Goal: Task Accomplishment & Management: Manage account settings

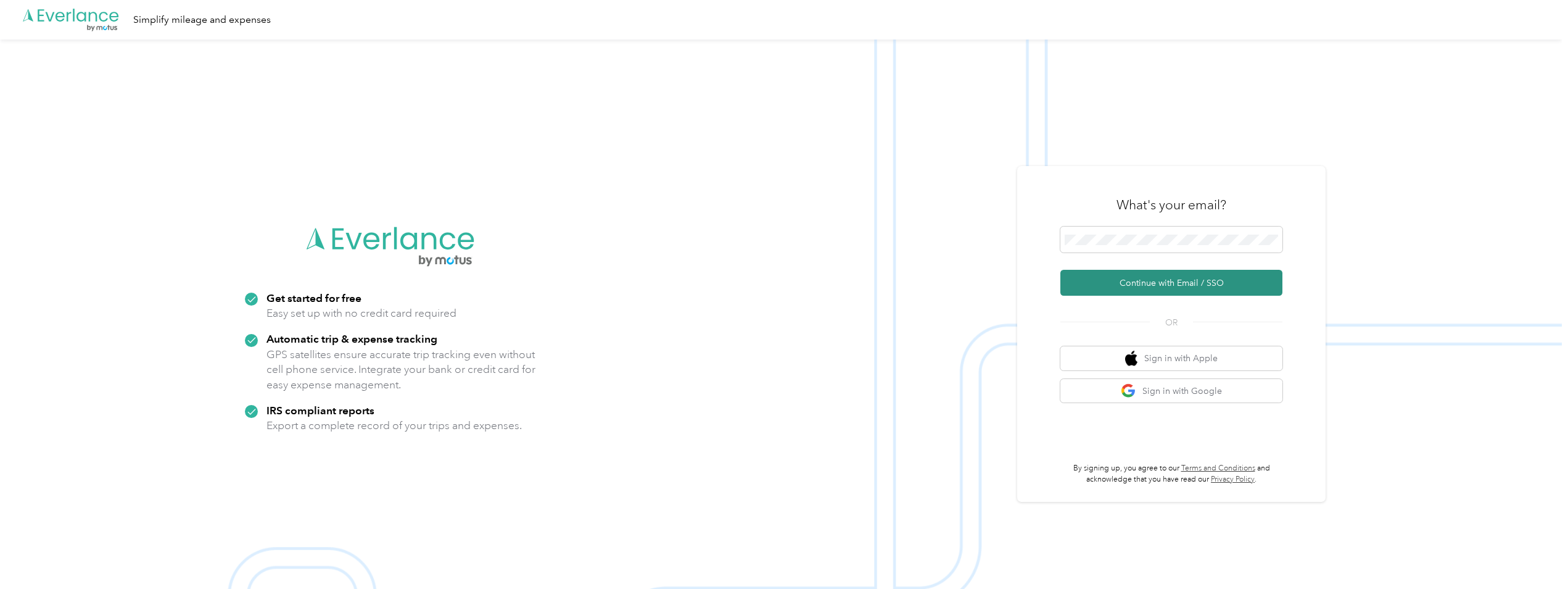
click at [1149, 282] on button "Continue with Email / SSO" at bounding box center [1171, 282] width 222 height 26
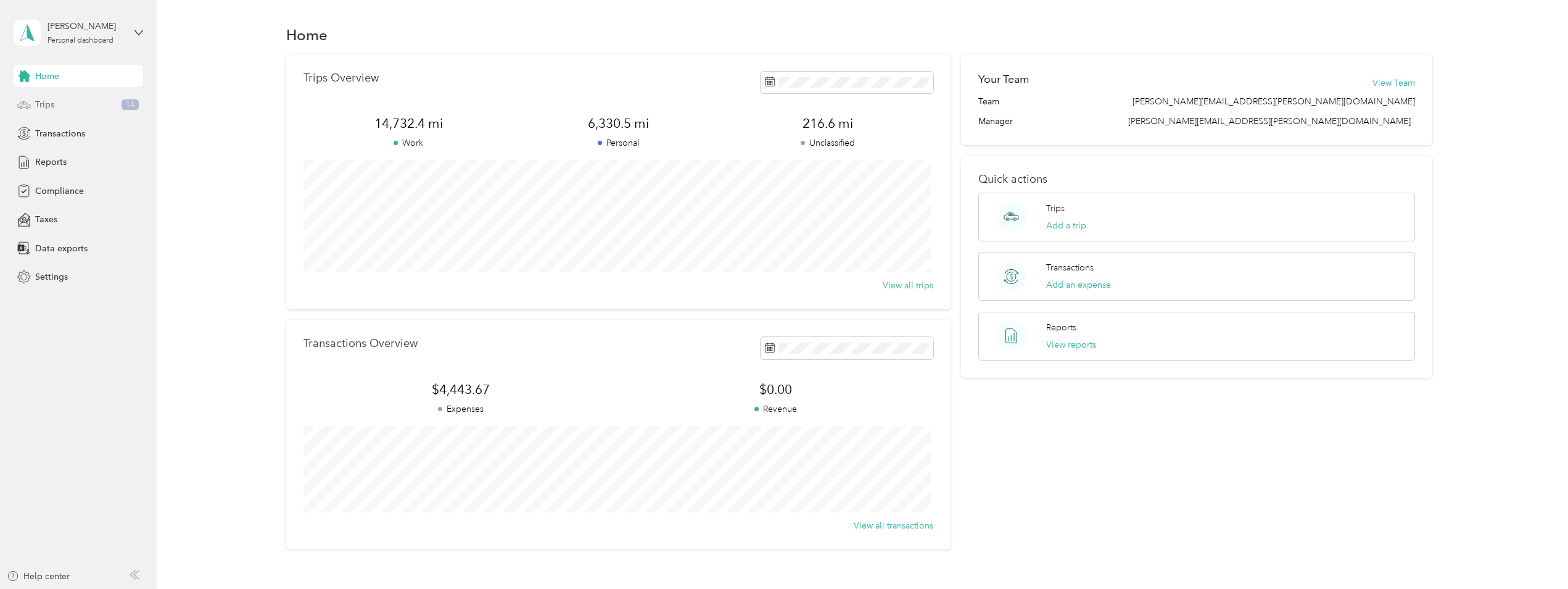
click at [53, 104] on span "Trips" at bounding box center [44, 105] width 19 height 13
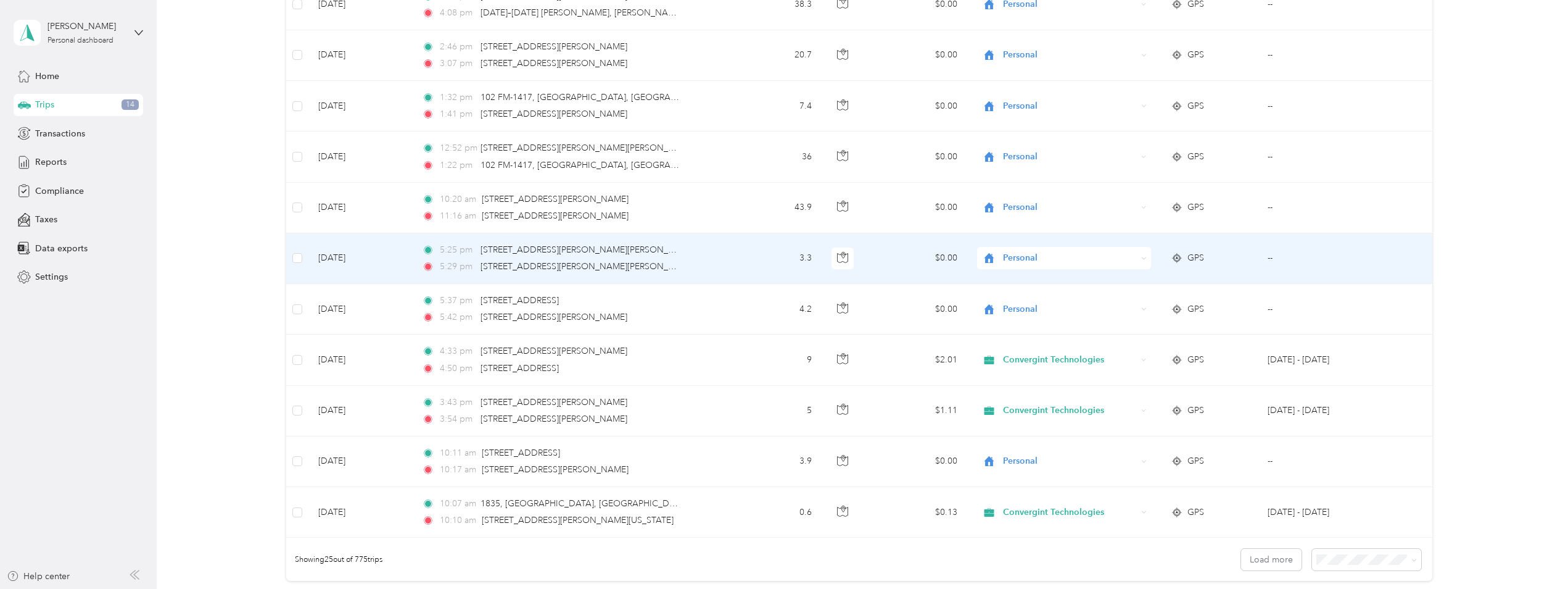
scroll to position [1102, 0]
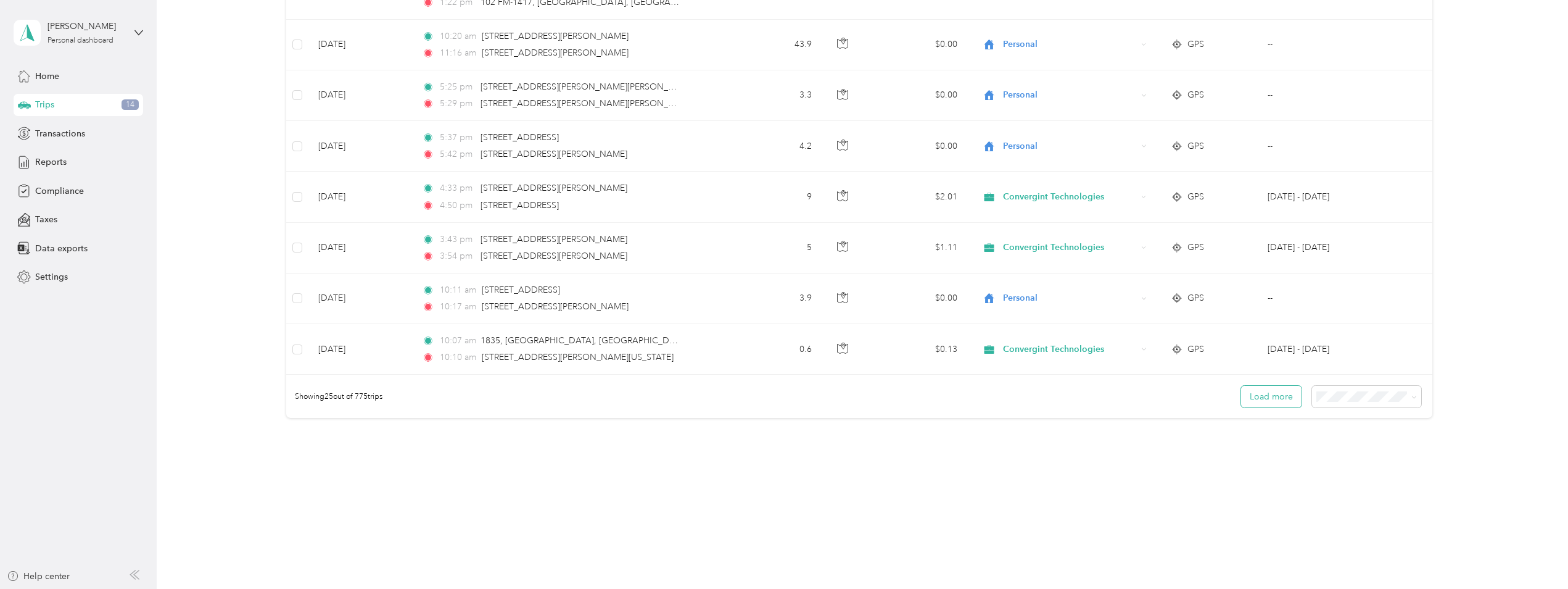
click at [1259, 395] on button "Load more" at bounding box center [1271, 396] width 61 height 22
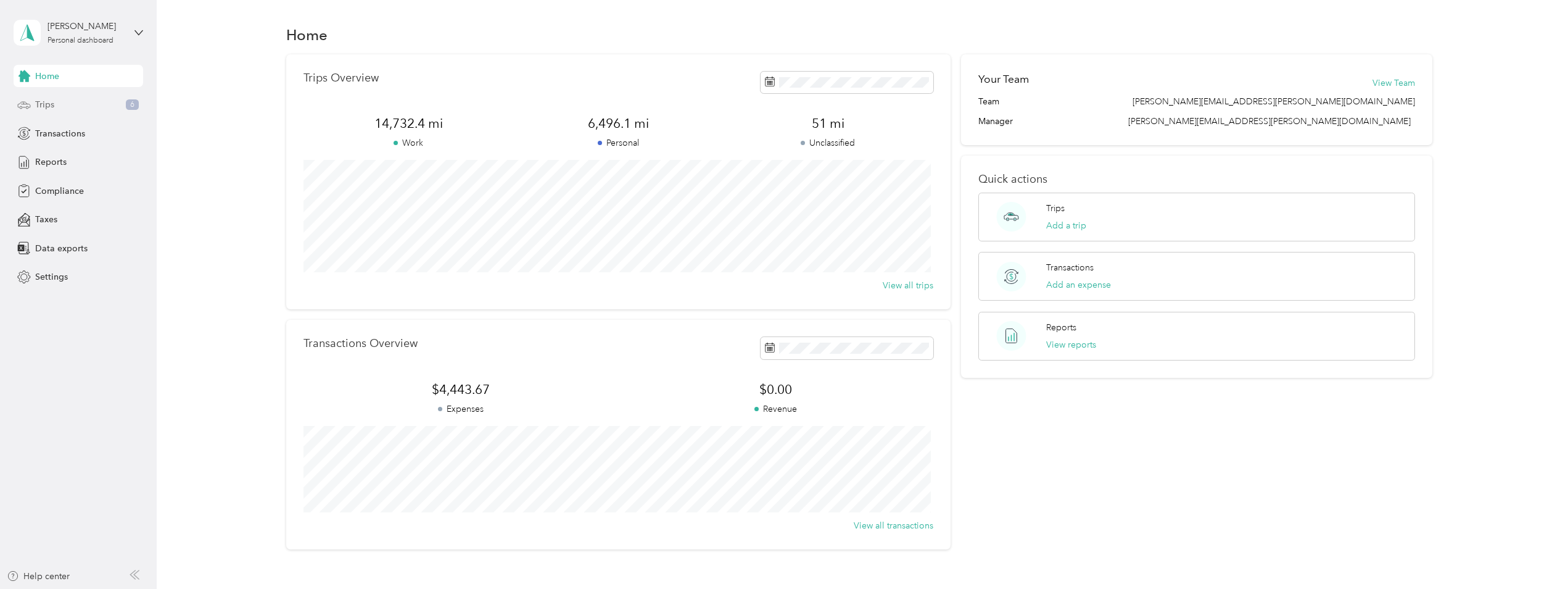
click at [53, 106] on span "Trips" at bounding box center [44, 105] width 19 height 13
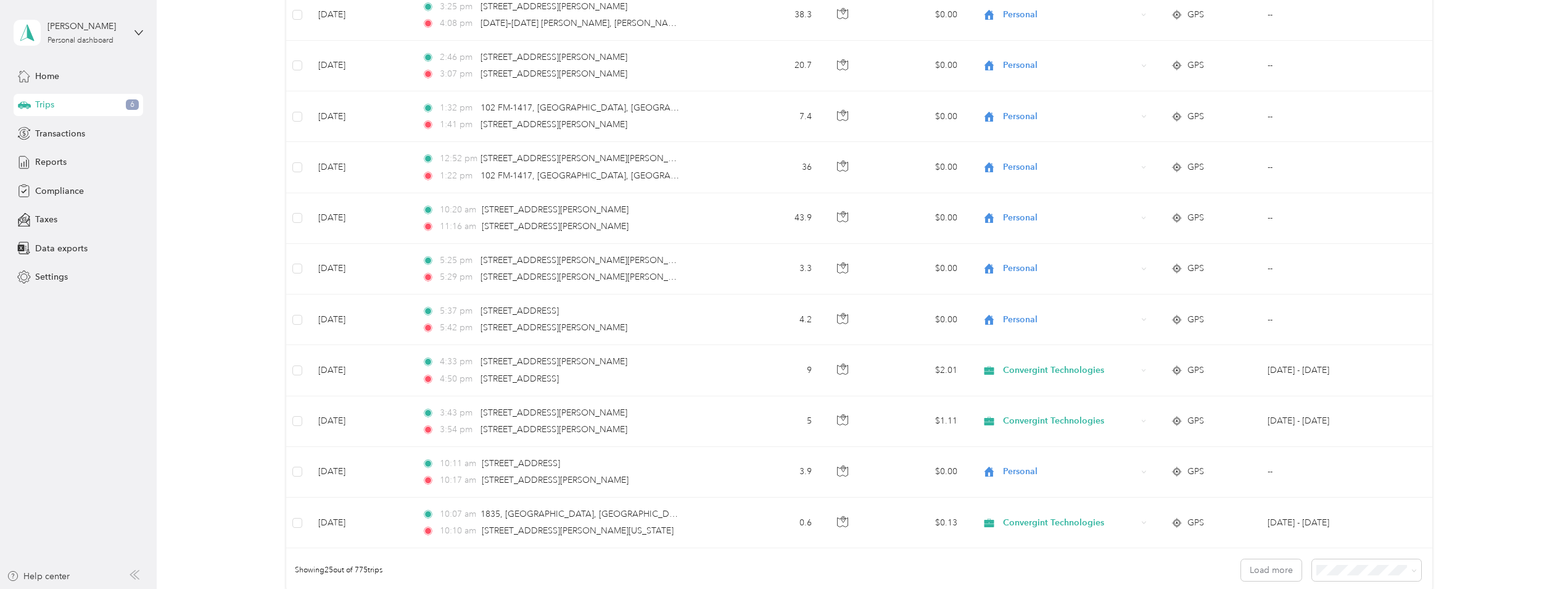
scroll to position [1102, 0]
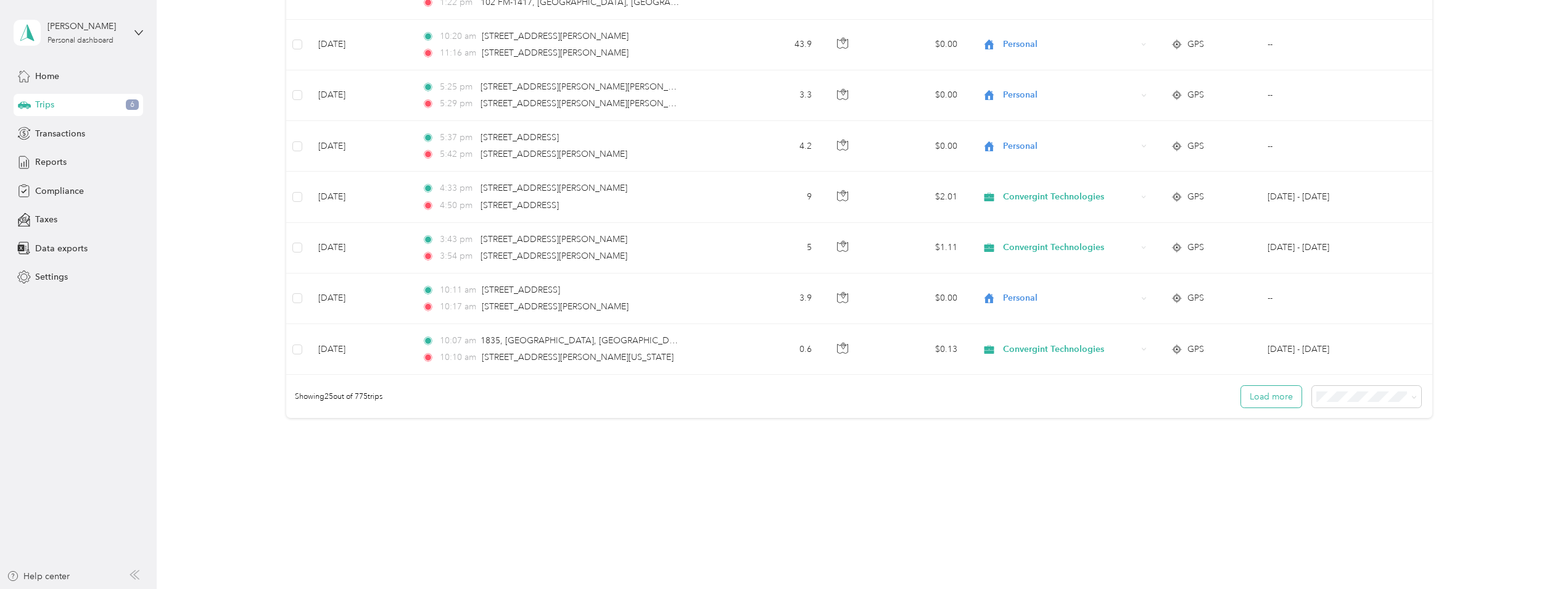
click at [1251, 403] on button "Load more" at bounding box center [1271, 396] width 61 height 22
click at [1256, 398] on button "Load more" at bounding box center [1271, 396] width 61 height 22
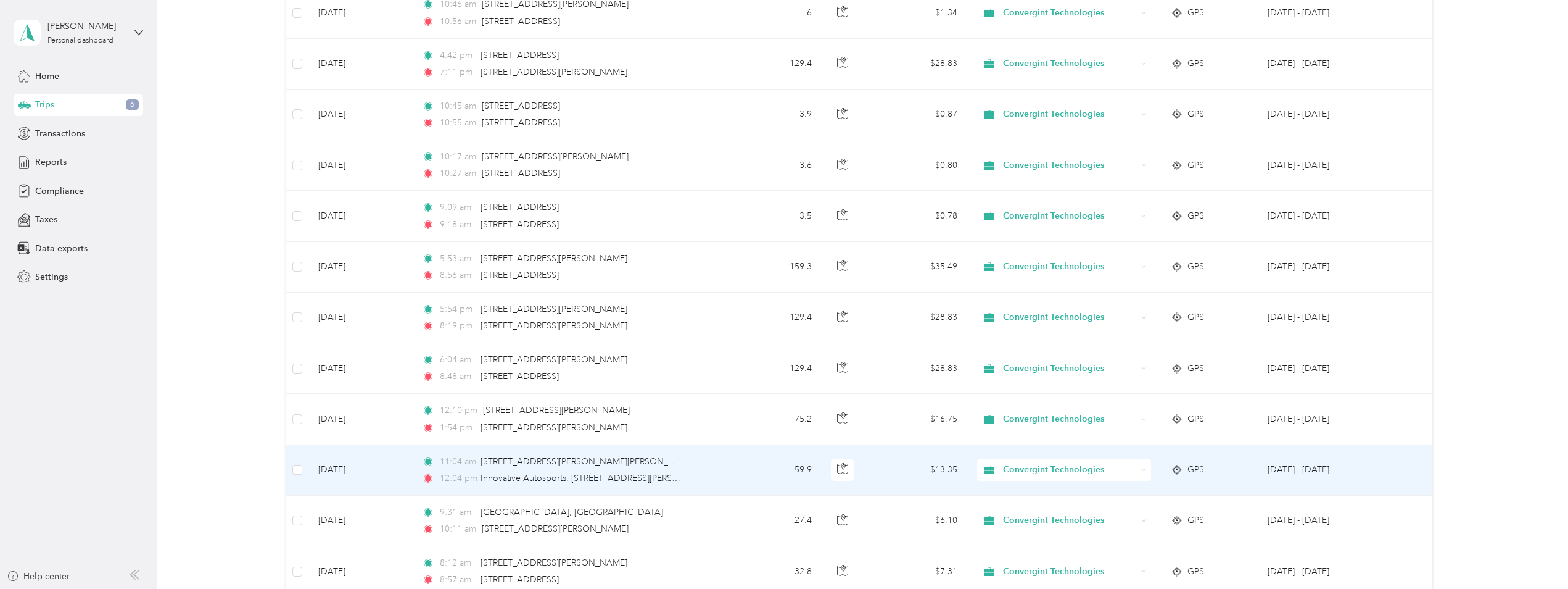
scroll to position [2372, 0]
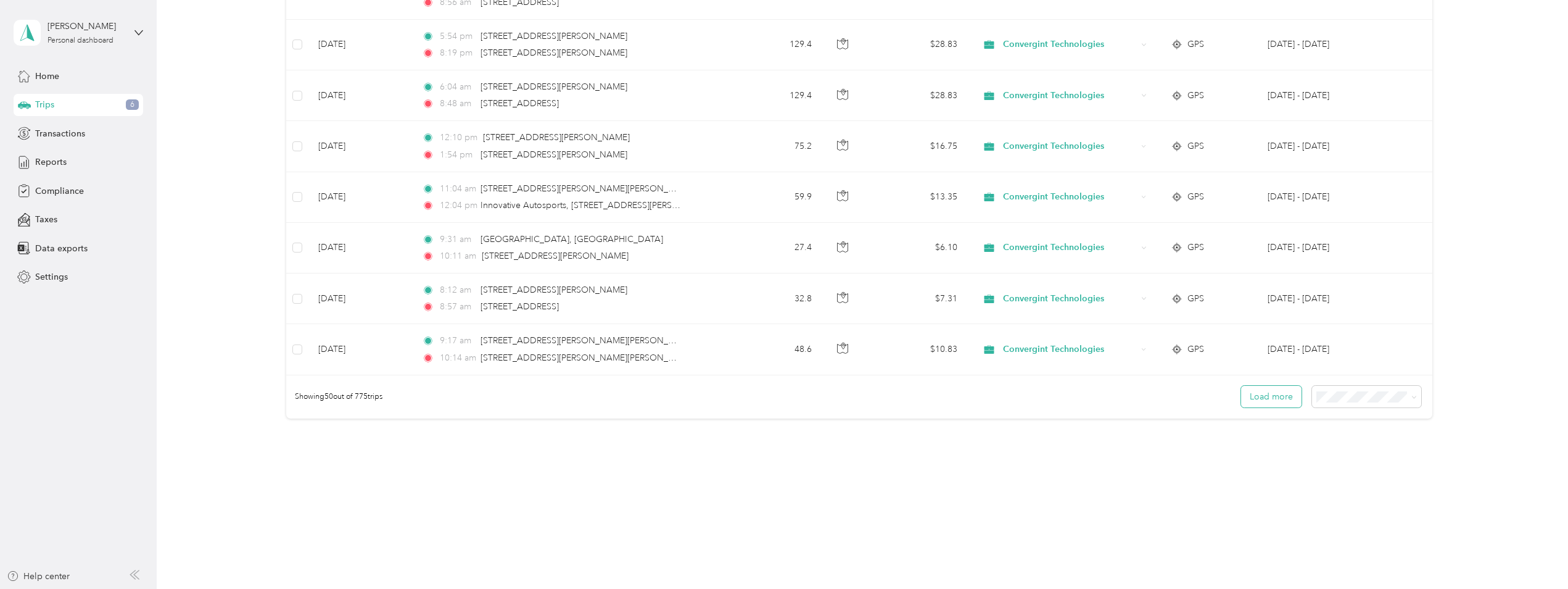
click at [1258, 399] on button "Load more" at bounding box center [1271, 396] width 61 height 22
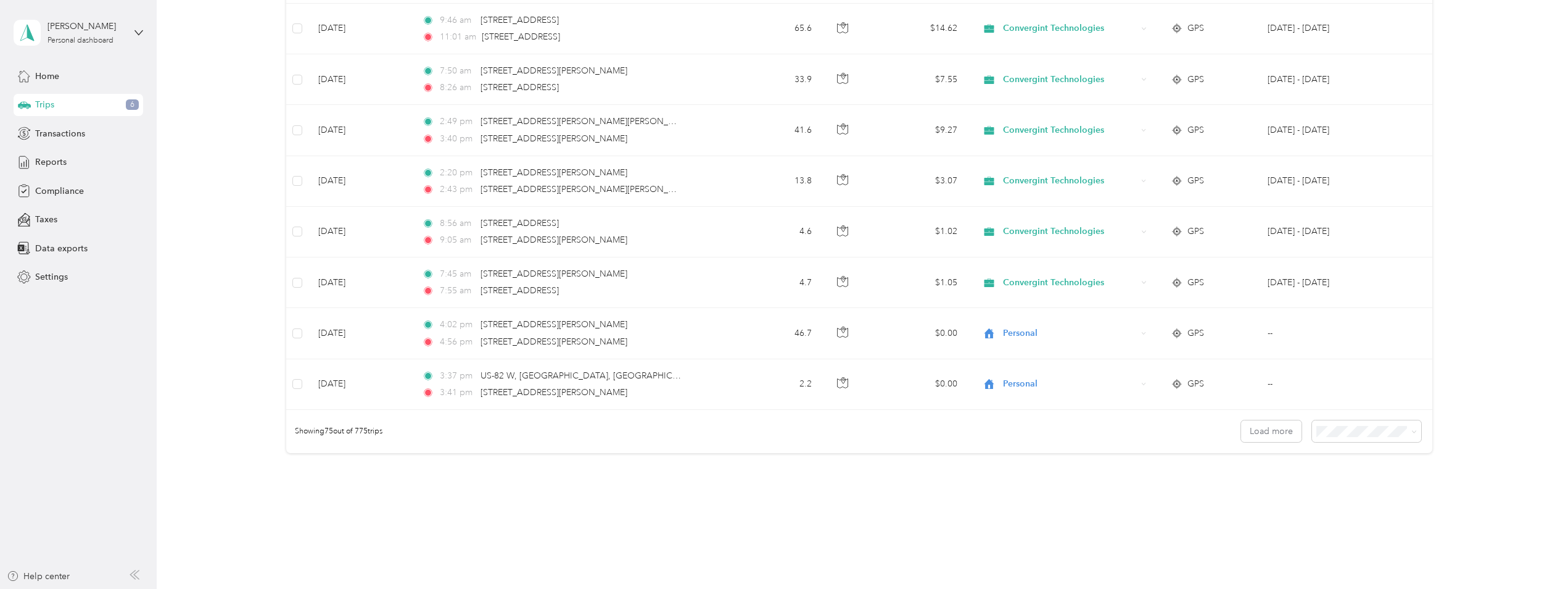
scroll to position [3641, 0]
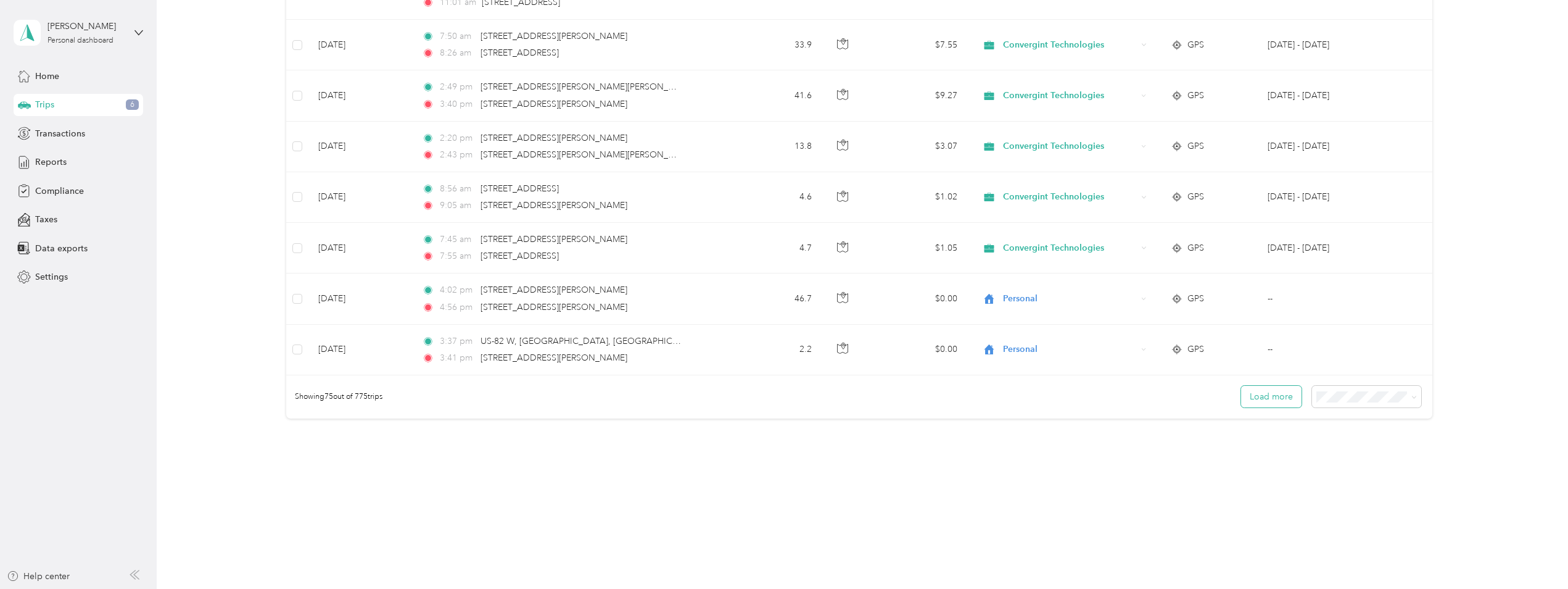
click at [1248, 394] on button "Load more" at bounding box center [1271, 396] width 61 height 22
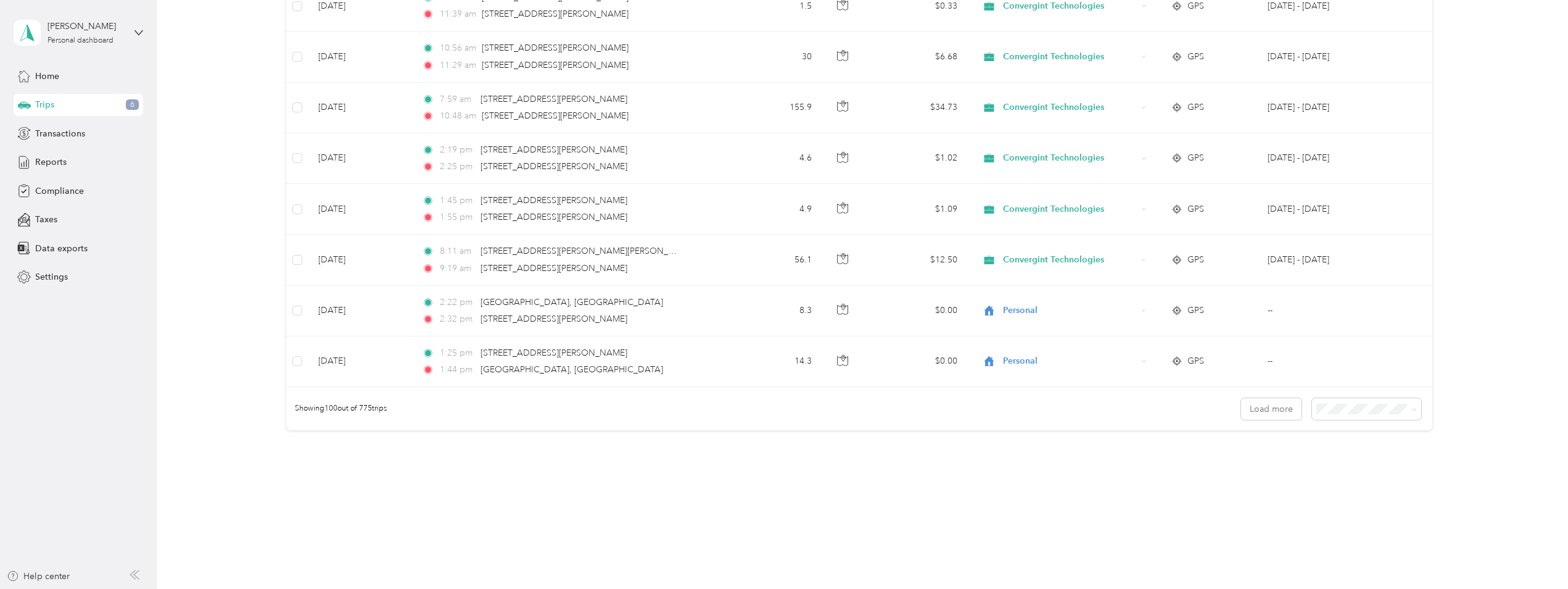
scroll to position [4911, 0]
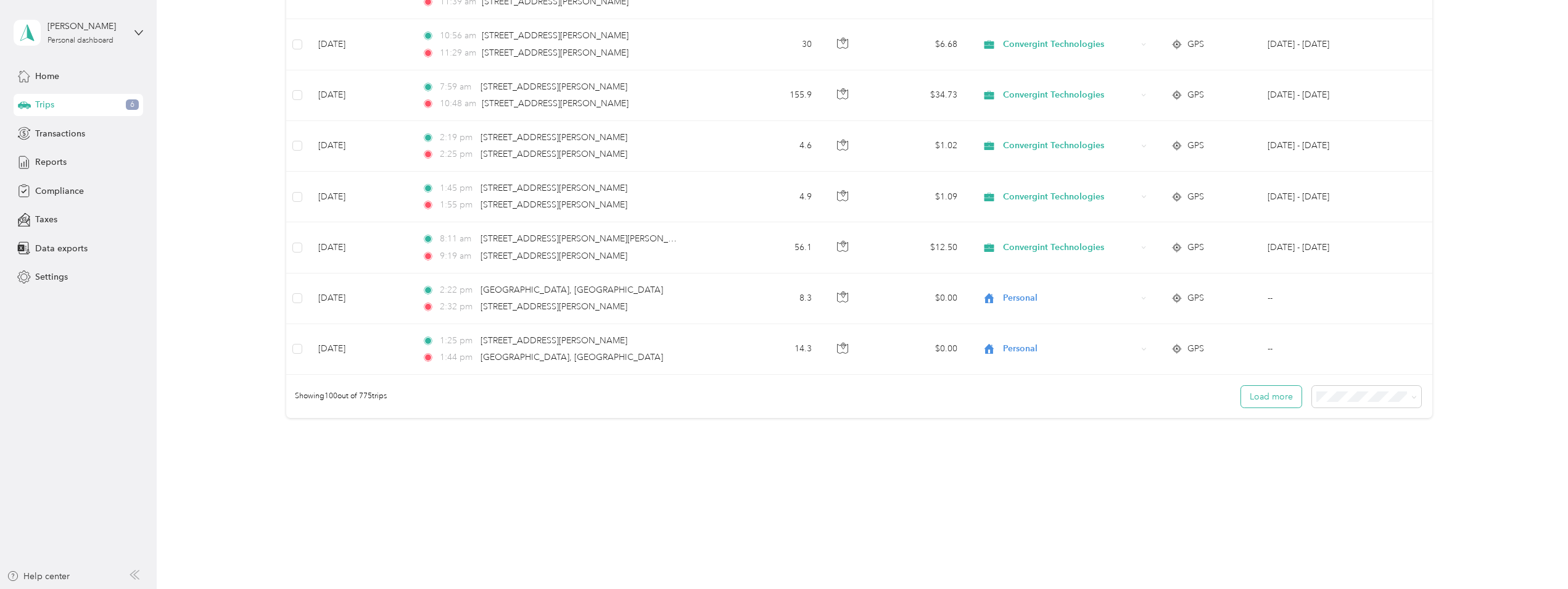
click at [1270, 395] on button "Load more" at bounding box center [1271, 396] width 61 height 22
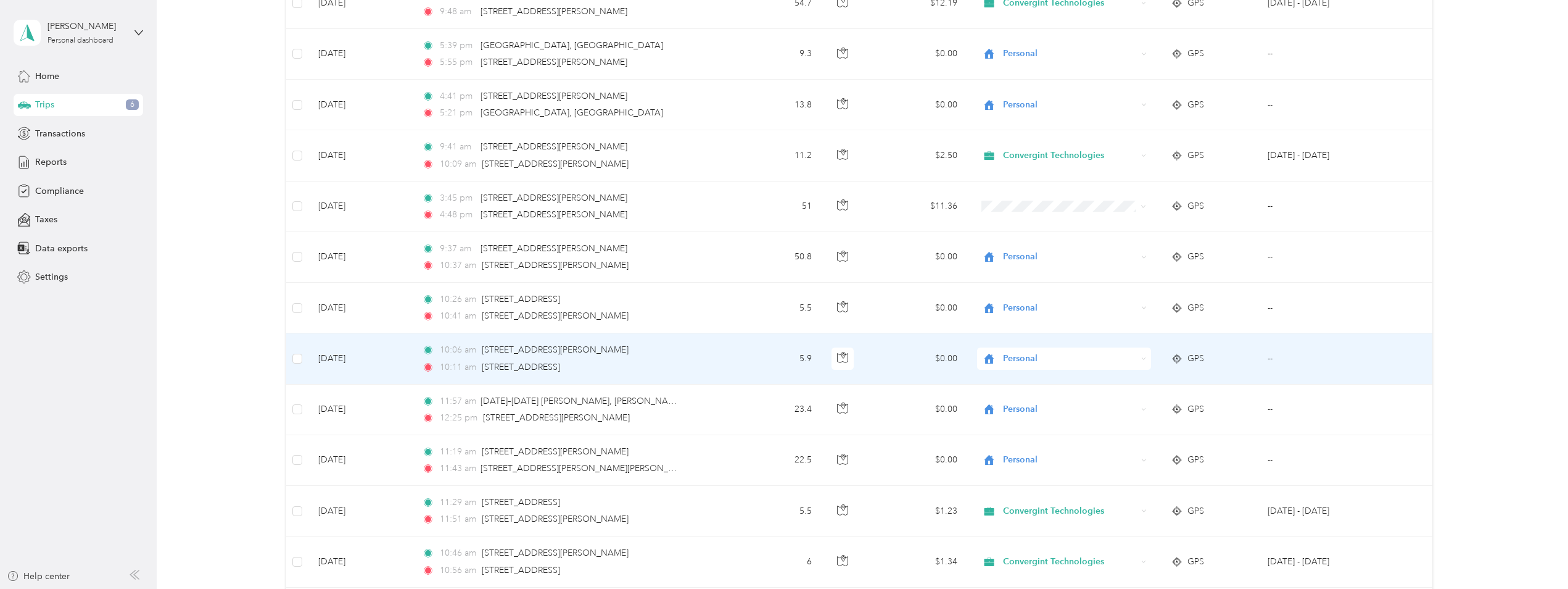
scroll to position [1427, 0]
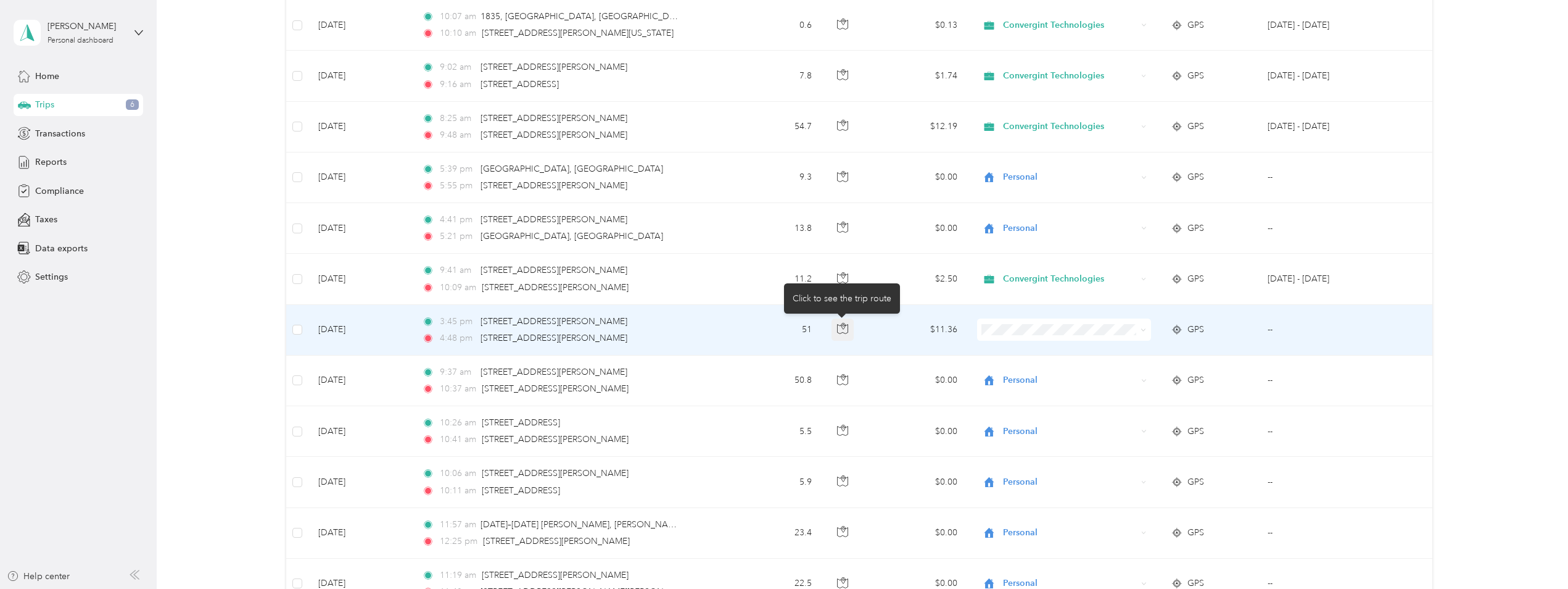
click at [839, 324] on icon "button" at bounding box center [843, 328] width 11 height 11
click at [1144, 332] on icon at bounding box center [1143, 330] width 5 height 5
click at [1097, 351] on span "Convergint Technologies" at bounding box center [1073, 352] width 134 height 13
click at [1147, 334] on span at bounding box center [1064, 330] width 174 height 22
click at [1143, 330] on icon at bounding box center [1144, 330] width 4 height 3
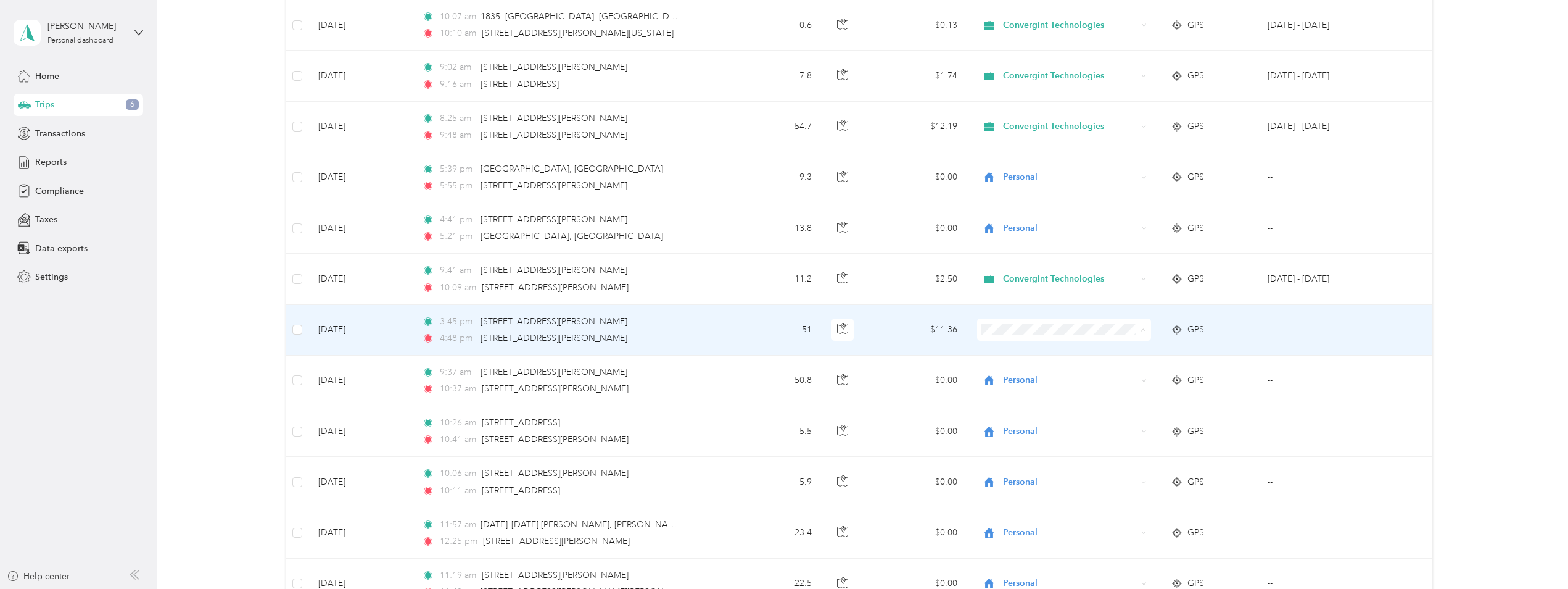
click at [1110, 348] on span "Convergint Technologies" at bounding box center [1073, 353] width 134 height 13
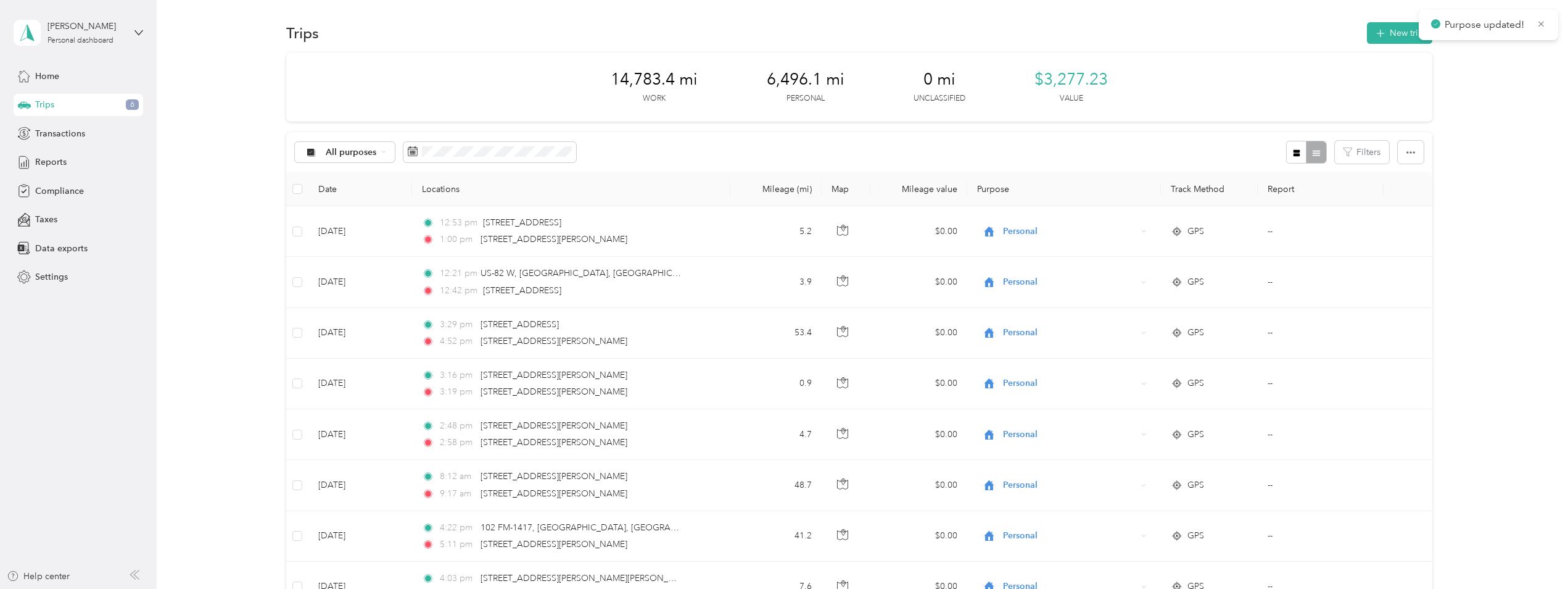
scroll to position [0, 0]
click at [53, 76] on span "Home" at bounding box center [47, 76] width 24 height 13
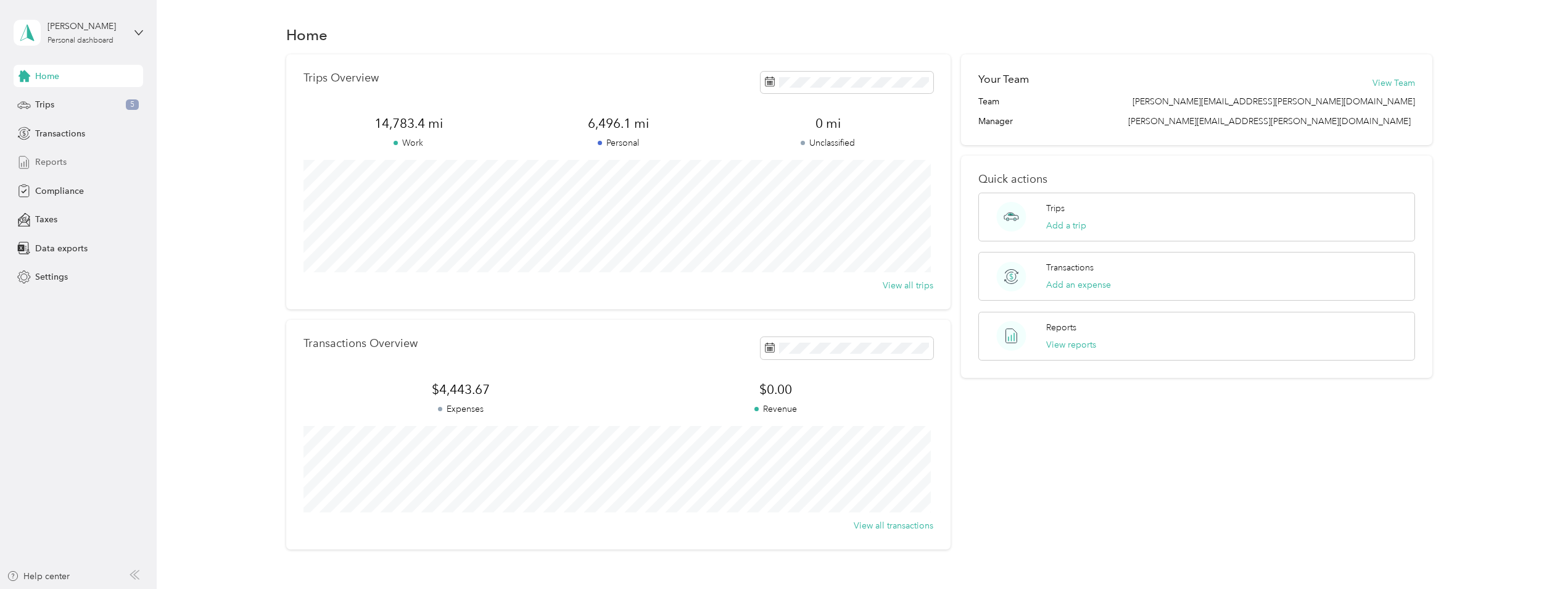
click at [43, 159] on span "Reports" at bounding box center [51, 162] width 32 height 13
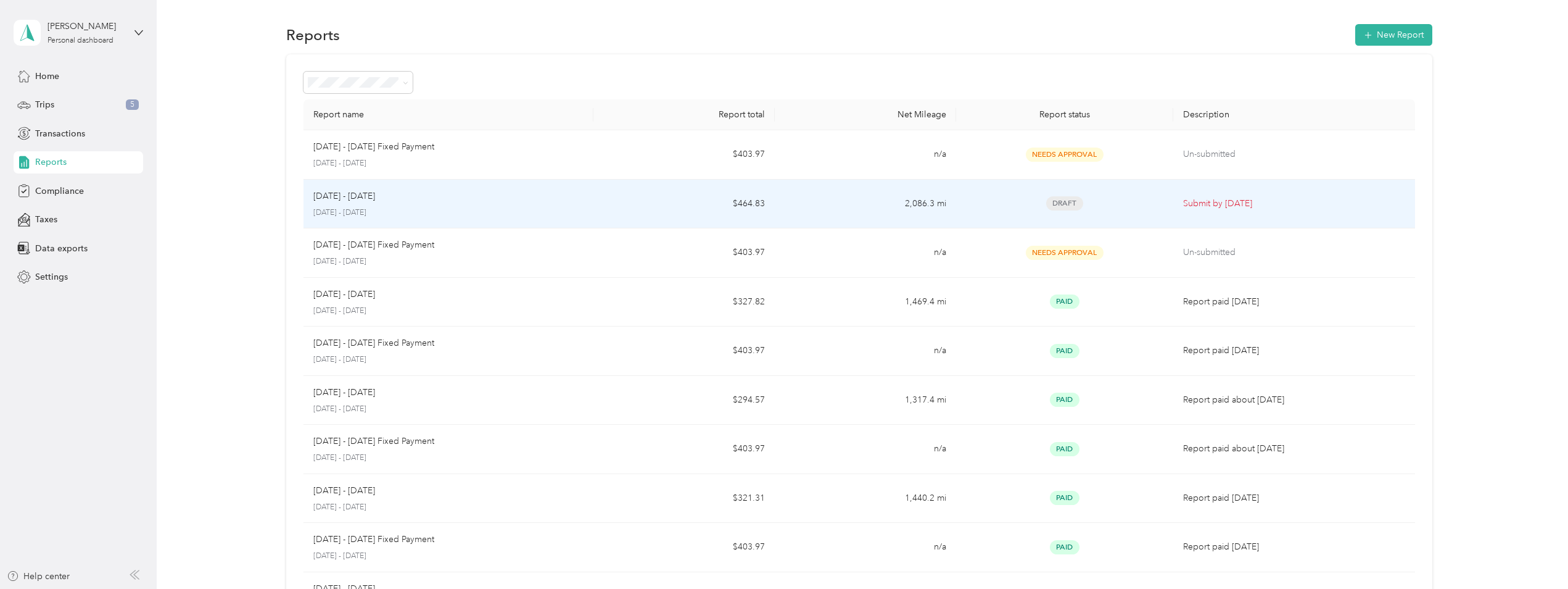
click at [1068, 197] on span "Draft" at bounding box center [1065, 203] width 37 height 14
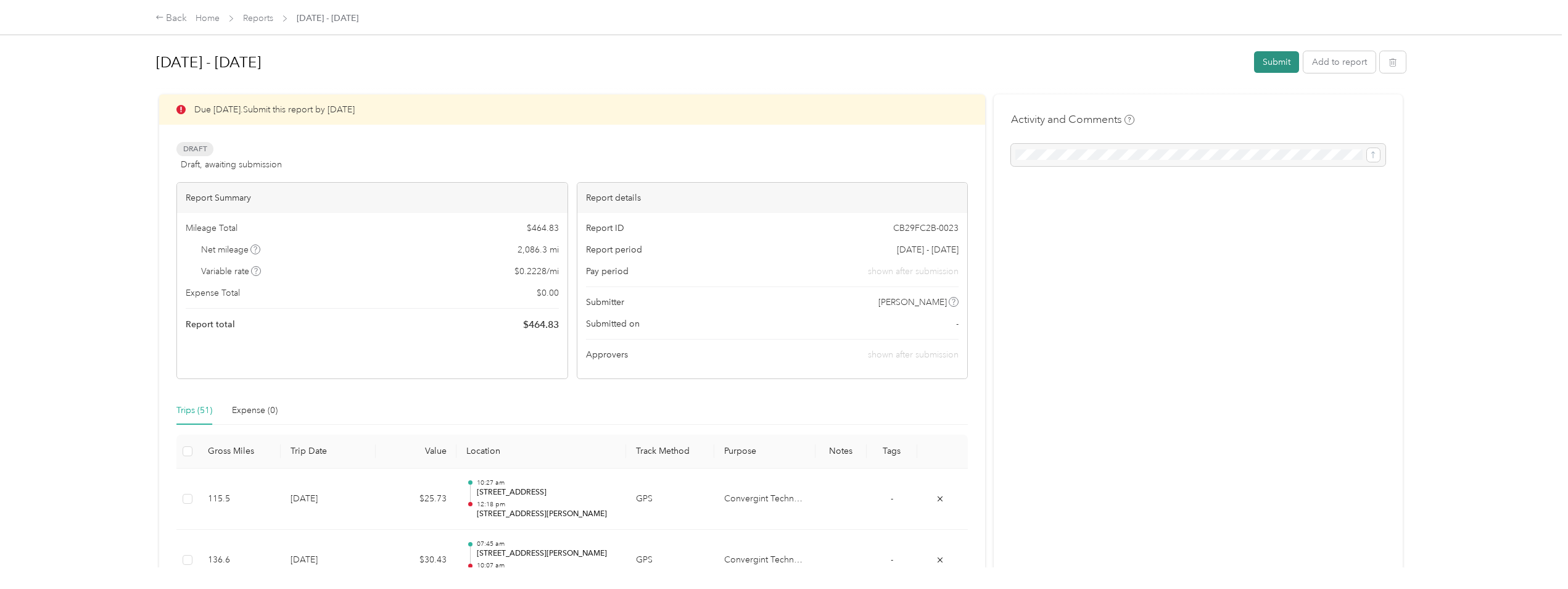
click at [1267, 64] on button "Submit" at bounding box center [1277, 62] width 45 height 22
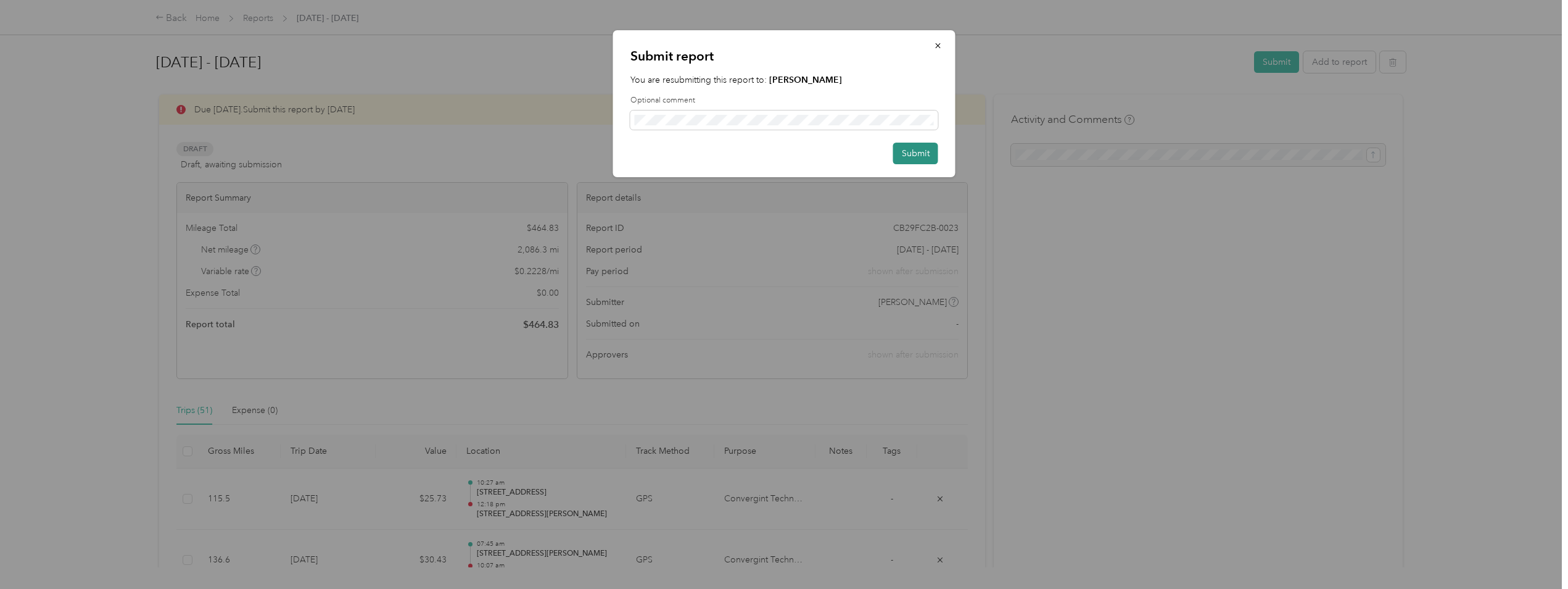
click at [916, 155] on button "Submit" at bounding box center [916, 153] width 45 height 22
